Goal: Information Seeking & Learning: Check status

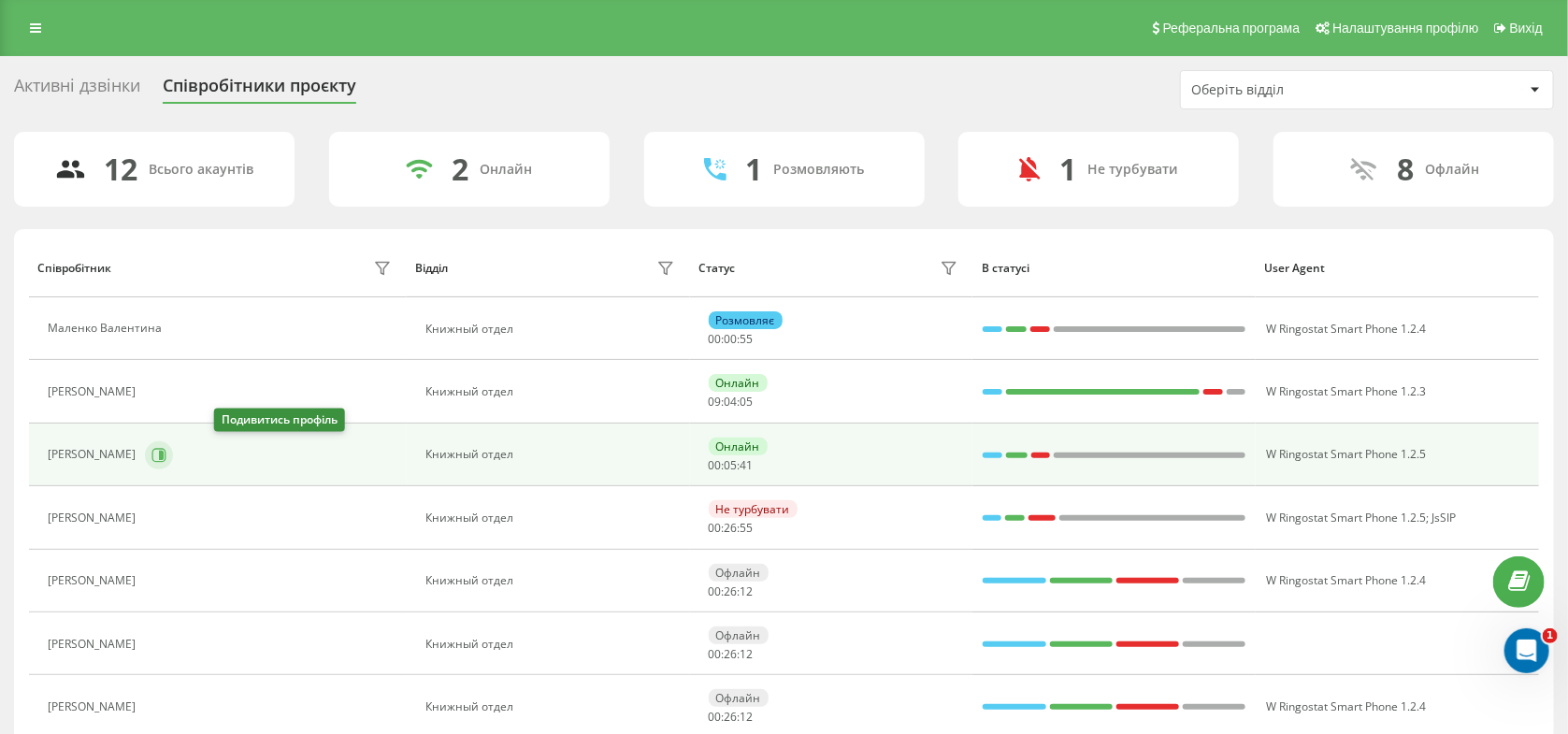
click at [166, 450] on icon at bounding box center [158, 455] width 15 height 15
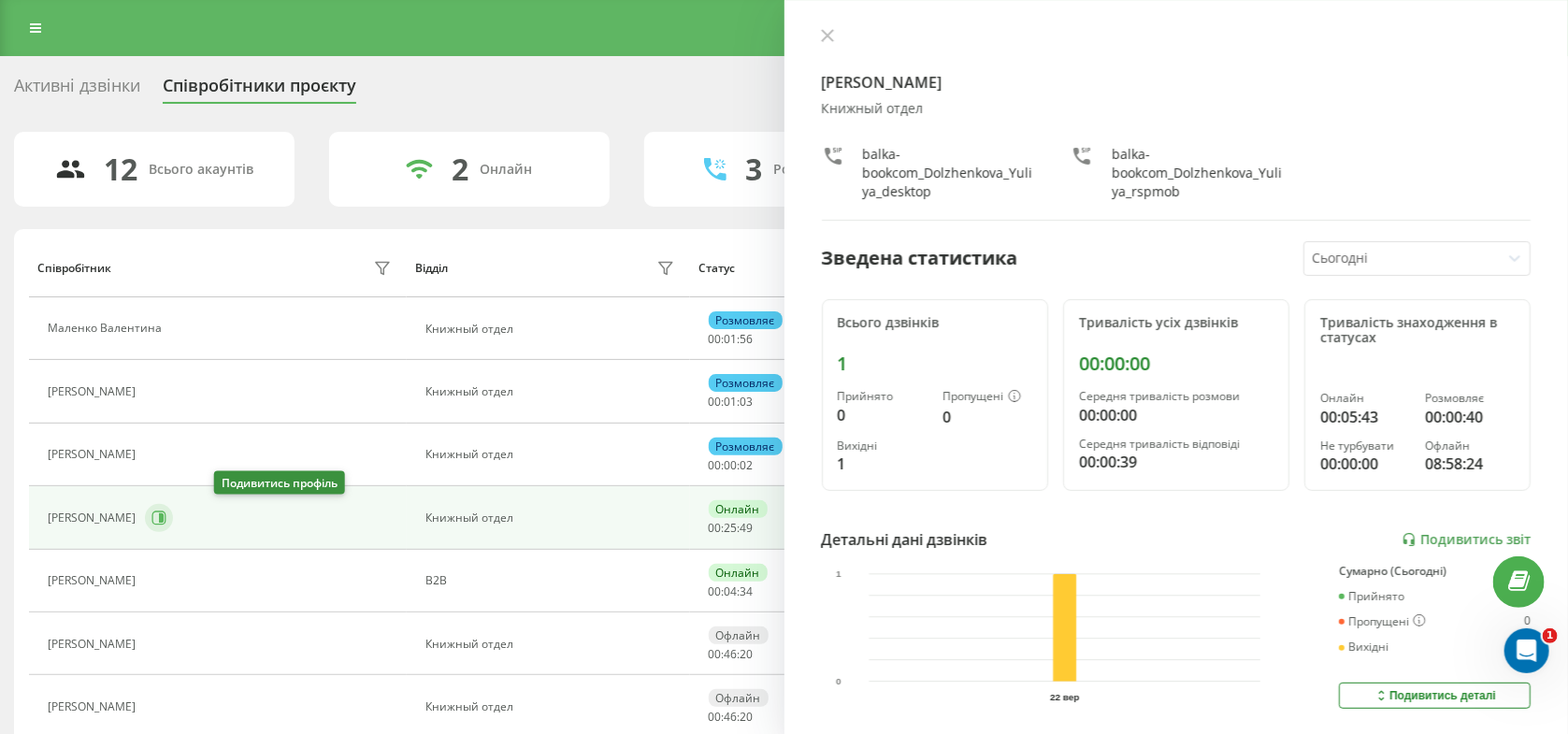
click at [166, 523] on icon at bounding box center [158, 517] width 15 height 15
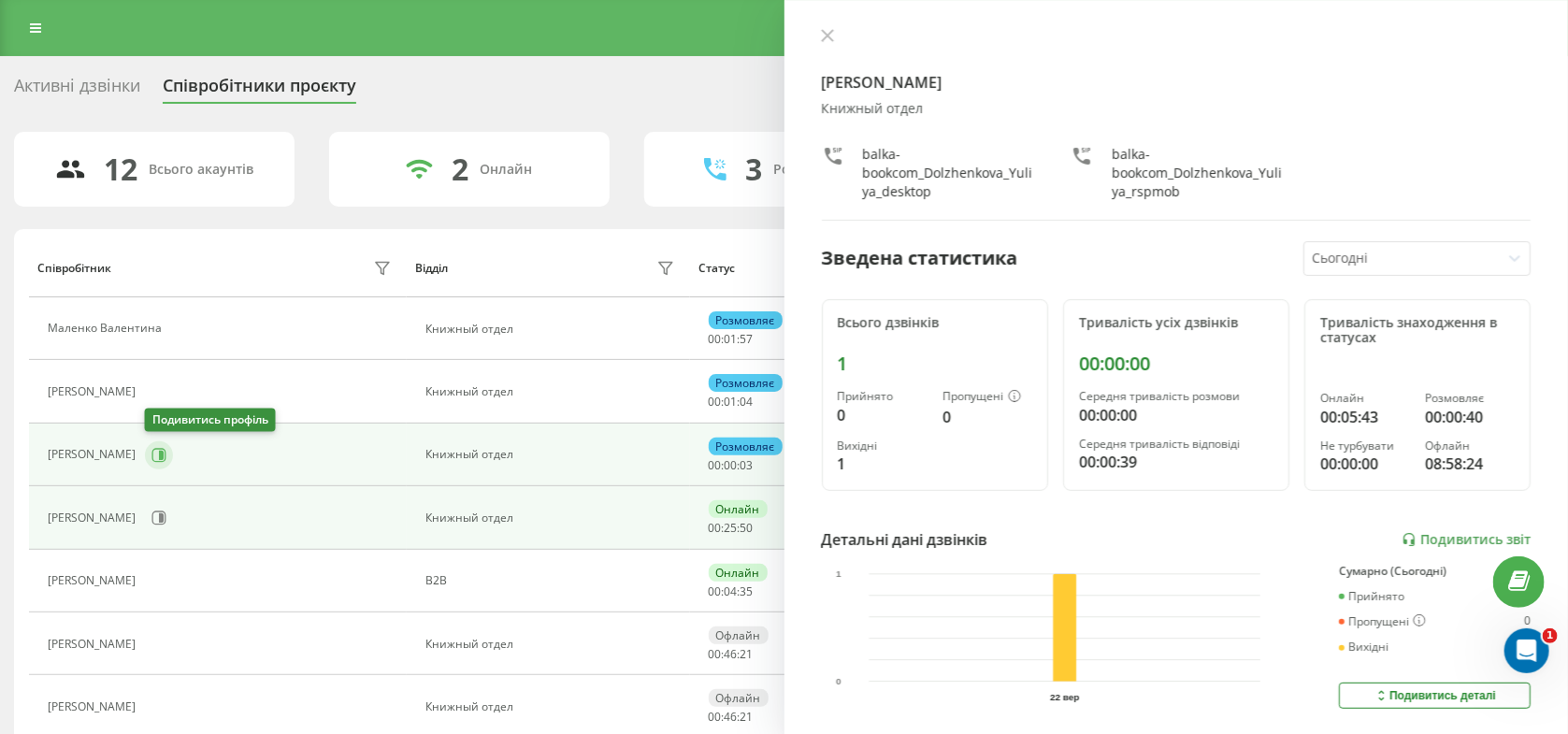
click at [150, 456] on button at bounding box center [159, 455] width 28 height 28
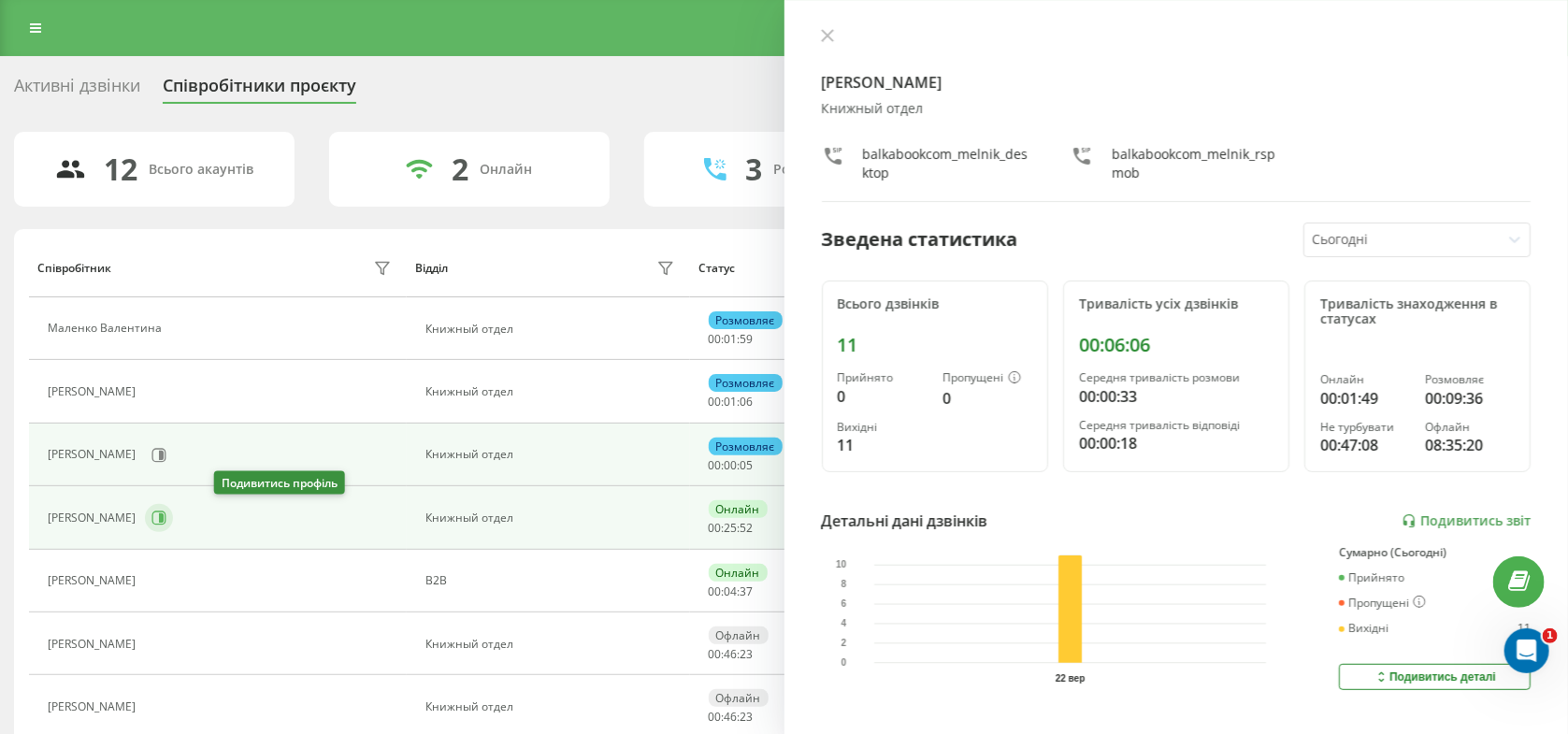
click at [164, 521] on icon at bounding box center [161, 517] width 5 height 9
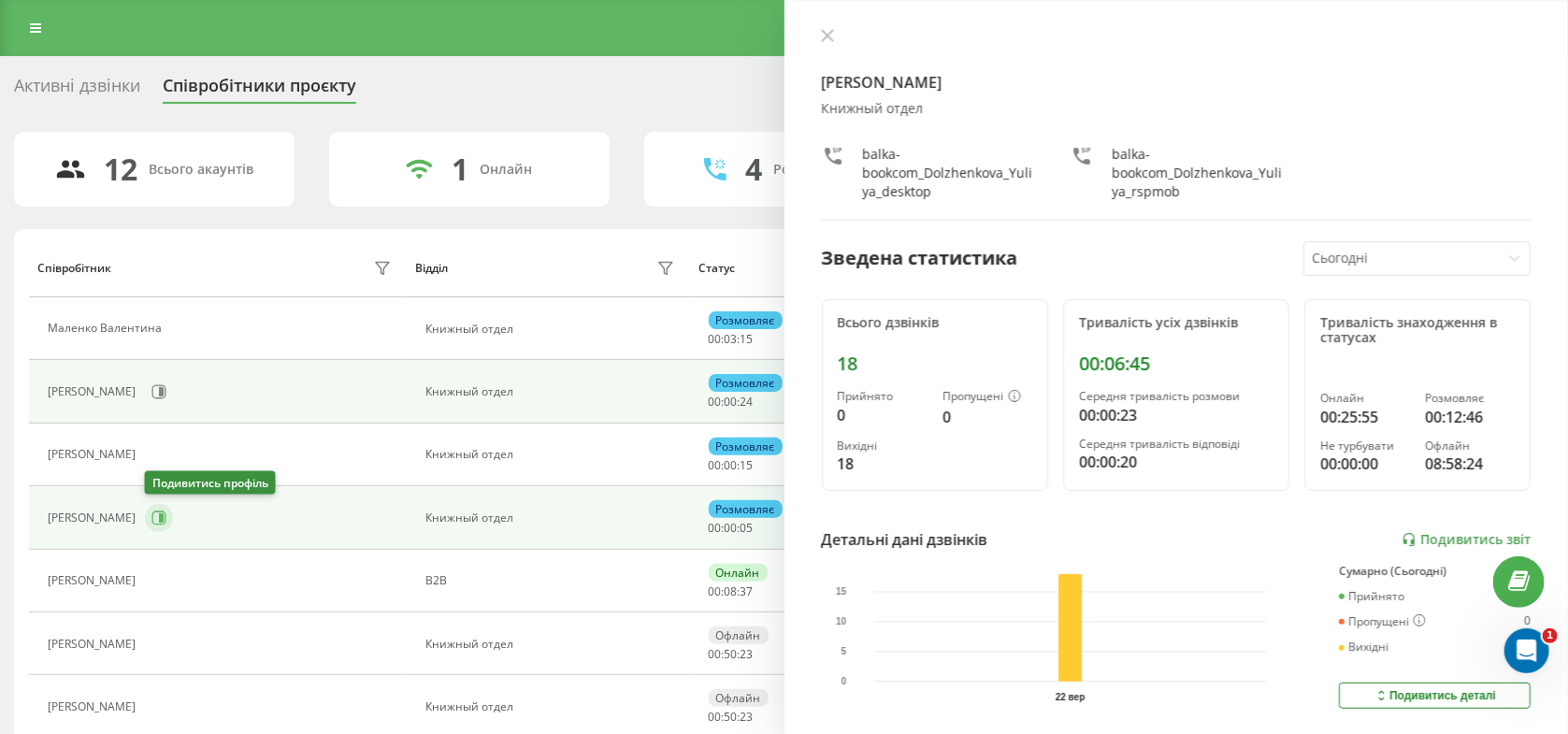
click at [154, 513] on icon at bounding box center [158, 517] width 15 height 15
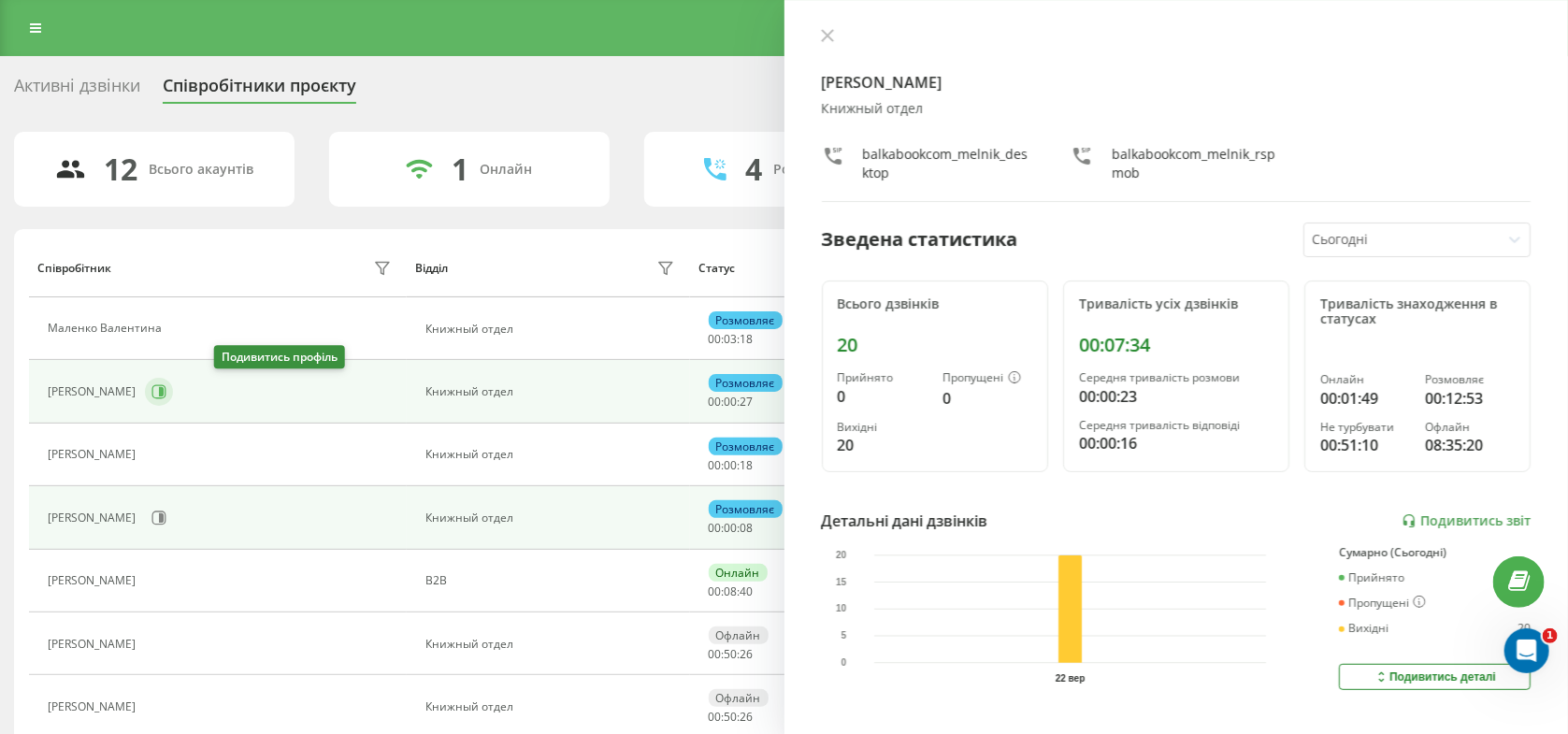
click at [164, 395] on icon at bounding box center [161, 391] width 5 height 9
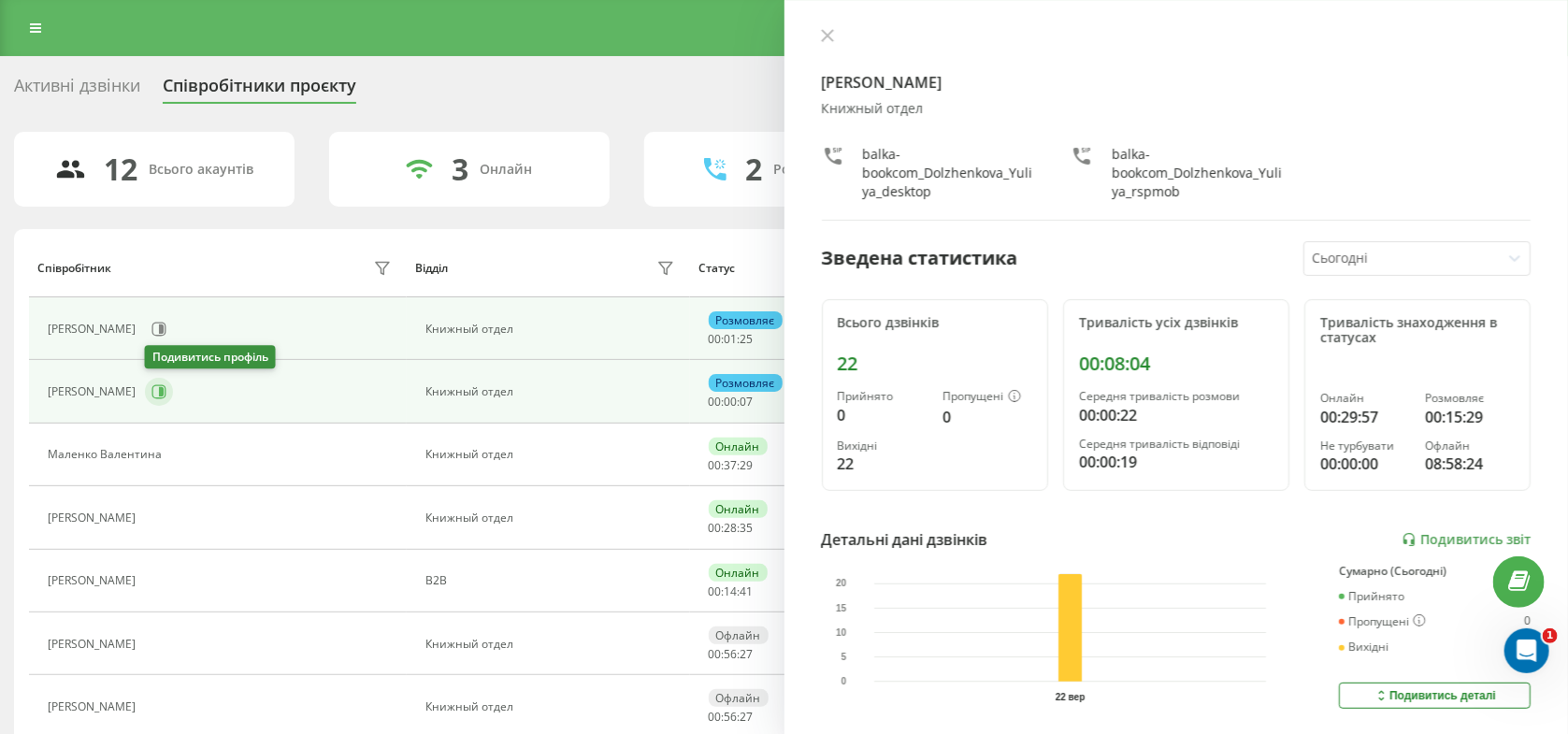
click at [157, 396] on icon at bounding box center [158, 391] width 15 height 15
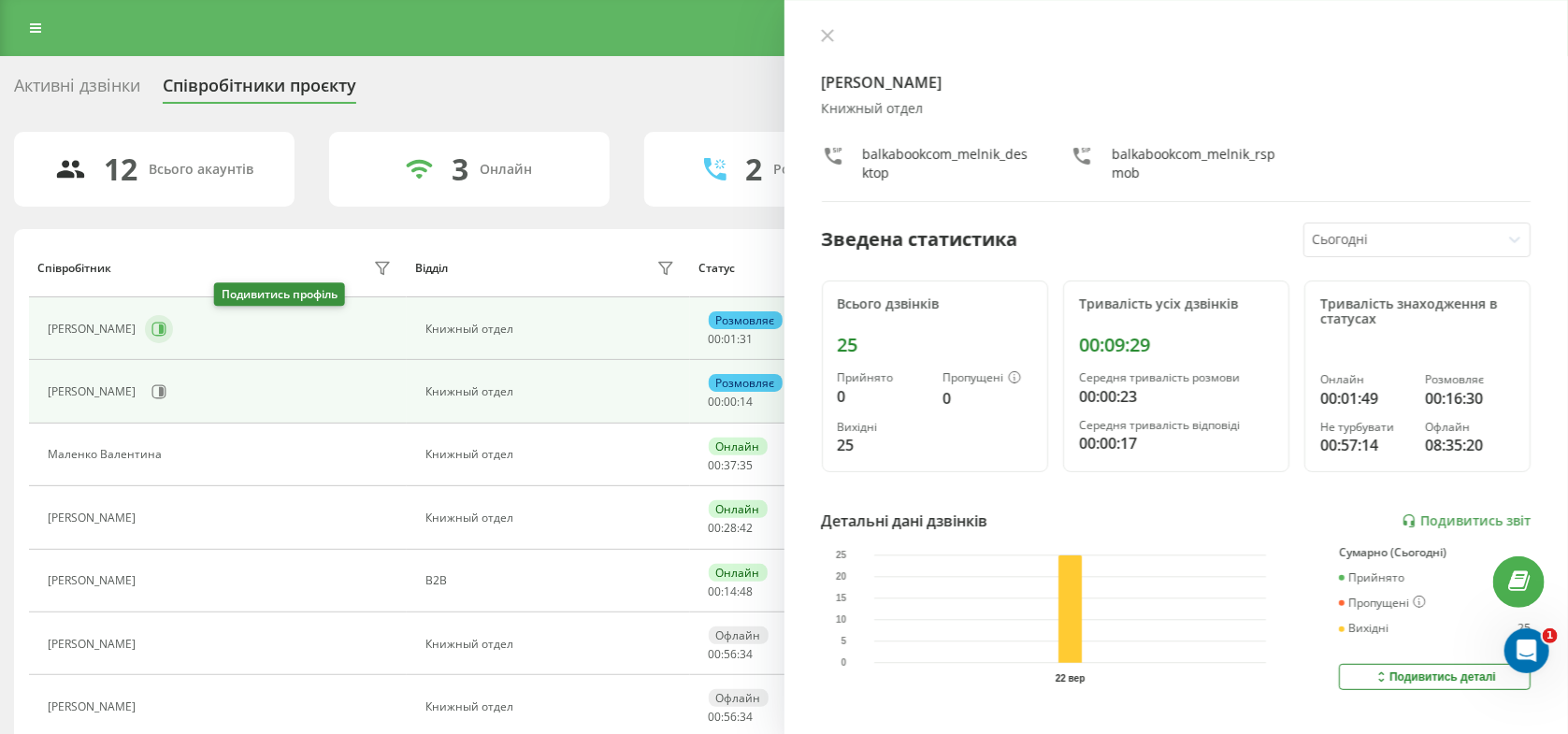
click at [166, 330] on icon at bounding box center [158, 329] width 15 height 15
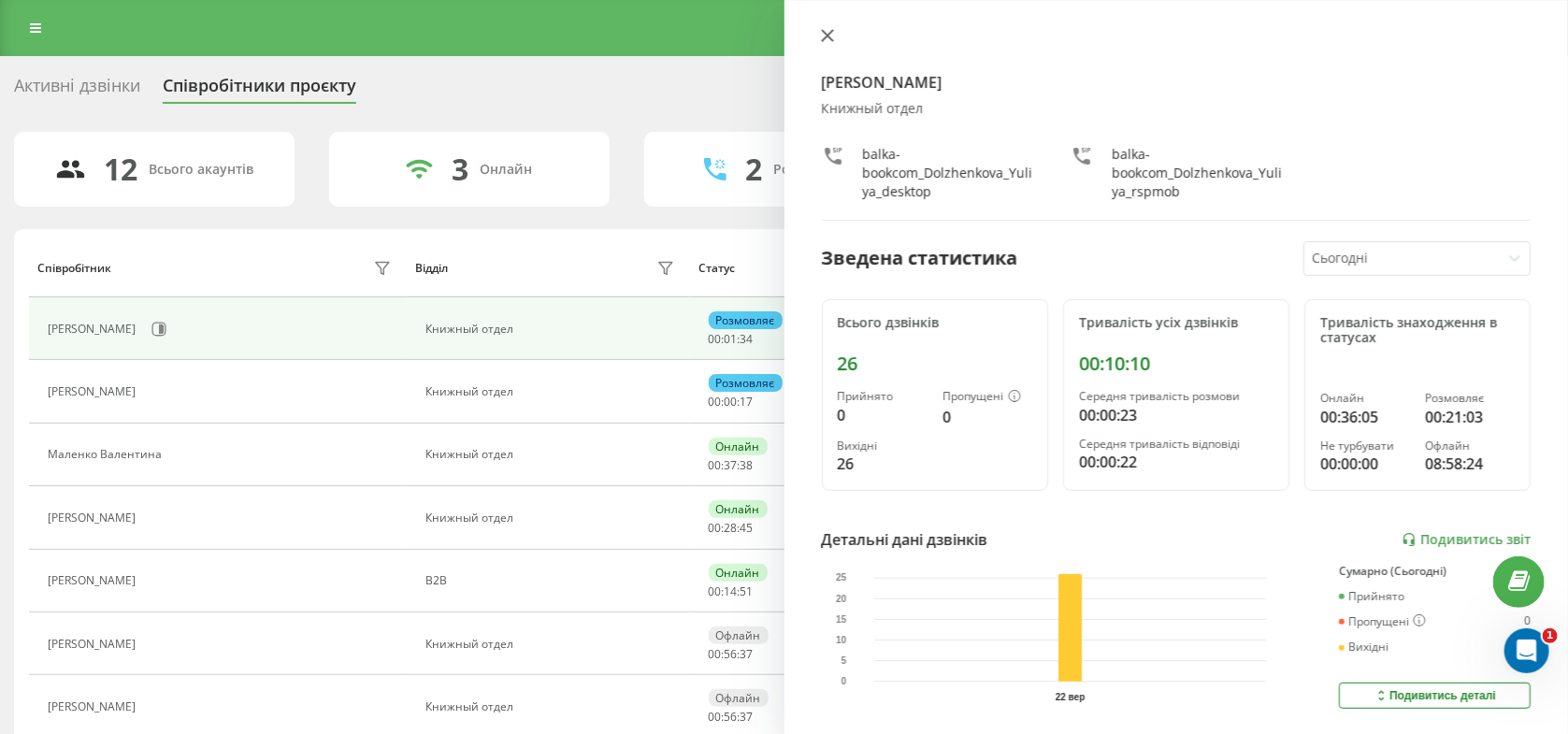
click at [828, 37] on icon at bounding box center [827, 35] width 13 height 13
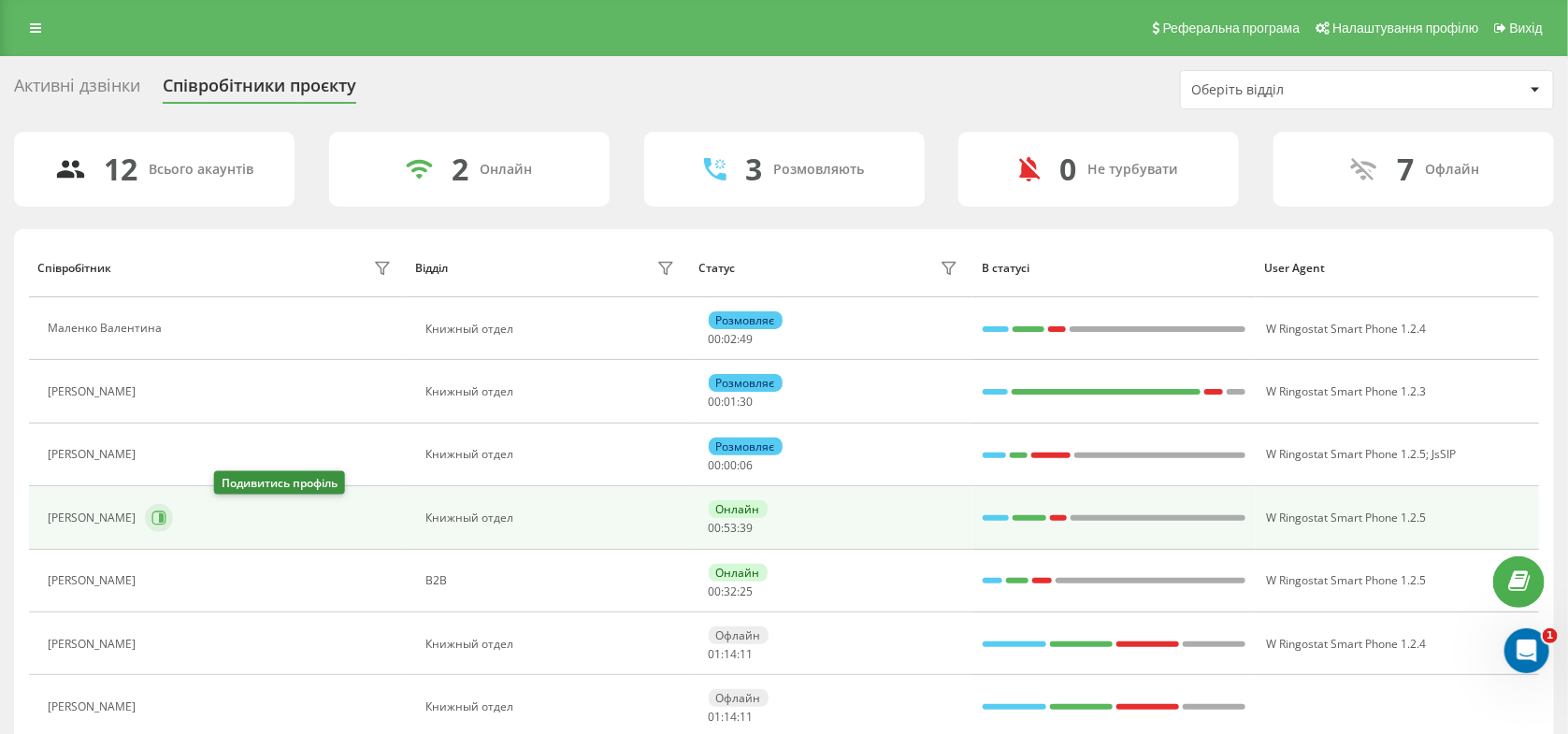
click at [166, 520] on icon at bounding box center [158, 517] width 15 height 15
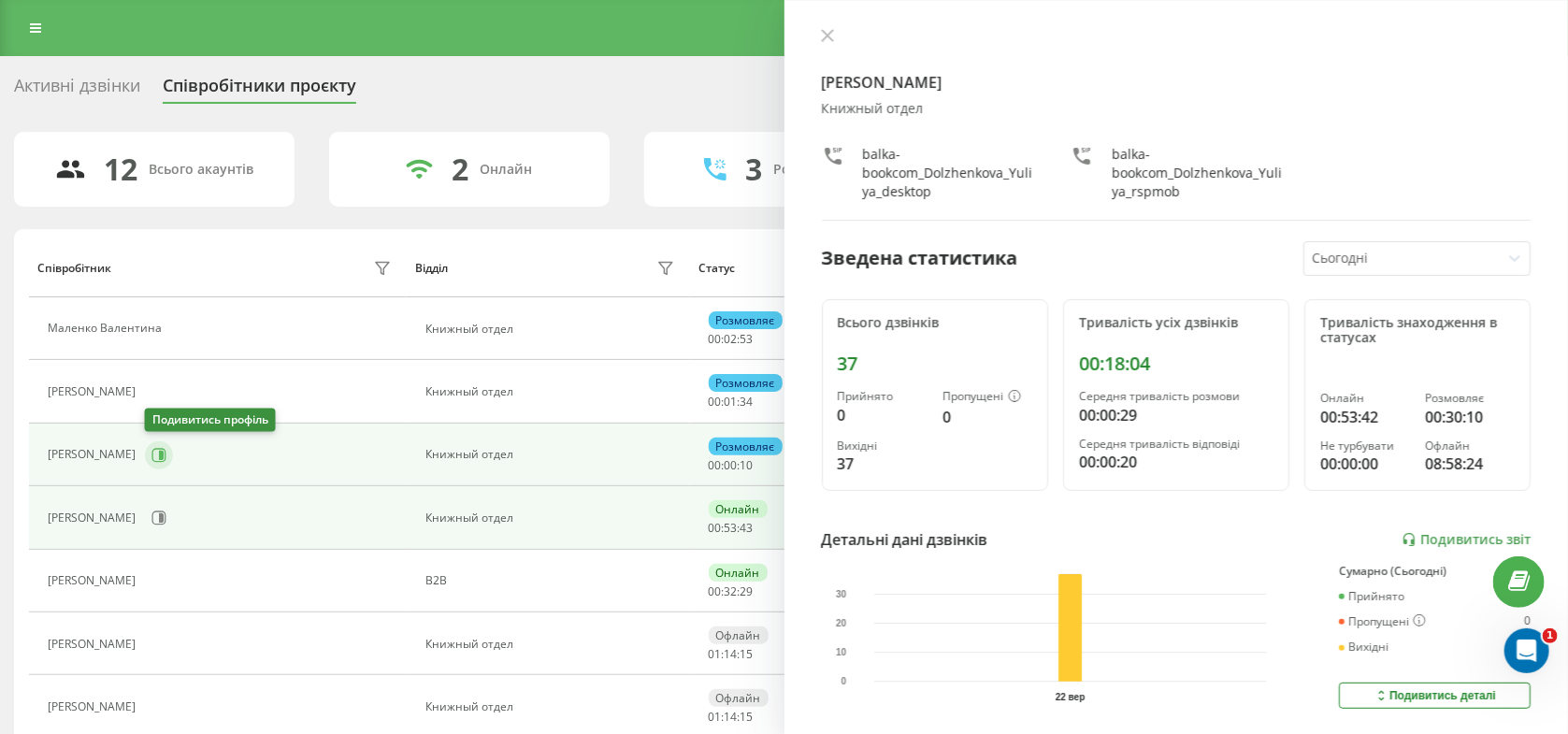
click at [159, 456] on icon at bounding box center [161, 454] width 5 height 9
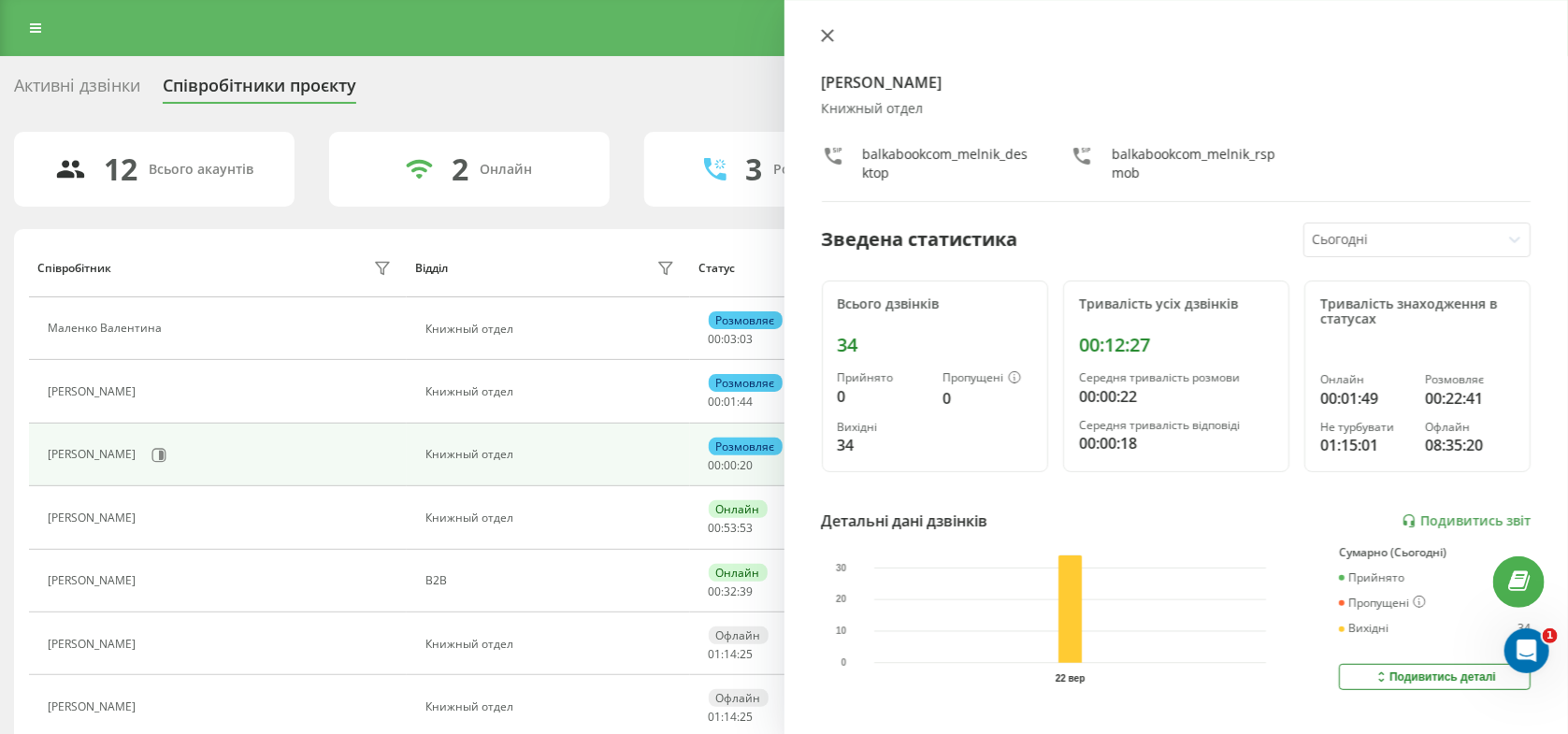
click at [826, 40] on icon at bounding box center [827, 35] width 13 height 13
